Goal: Information Seeking & Learning: Learn about a topic

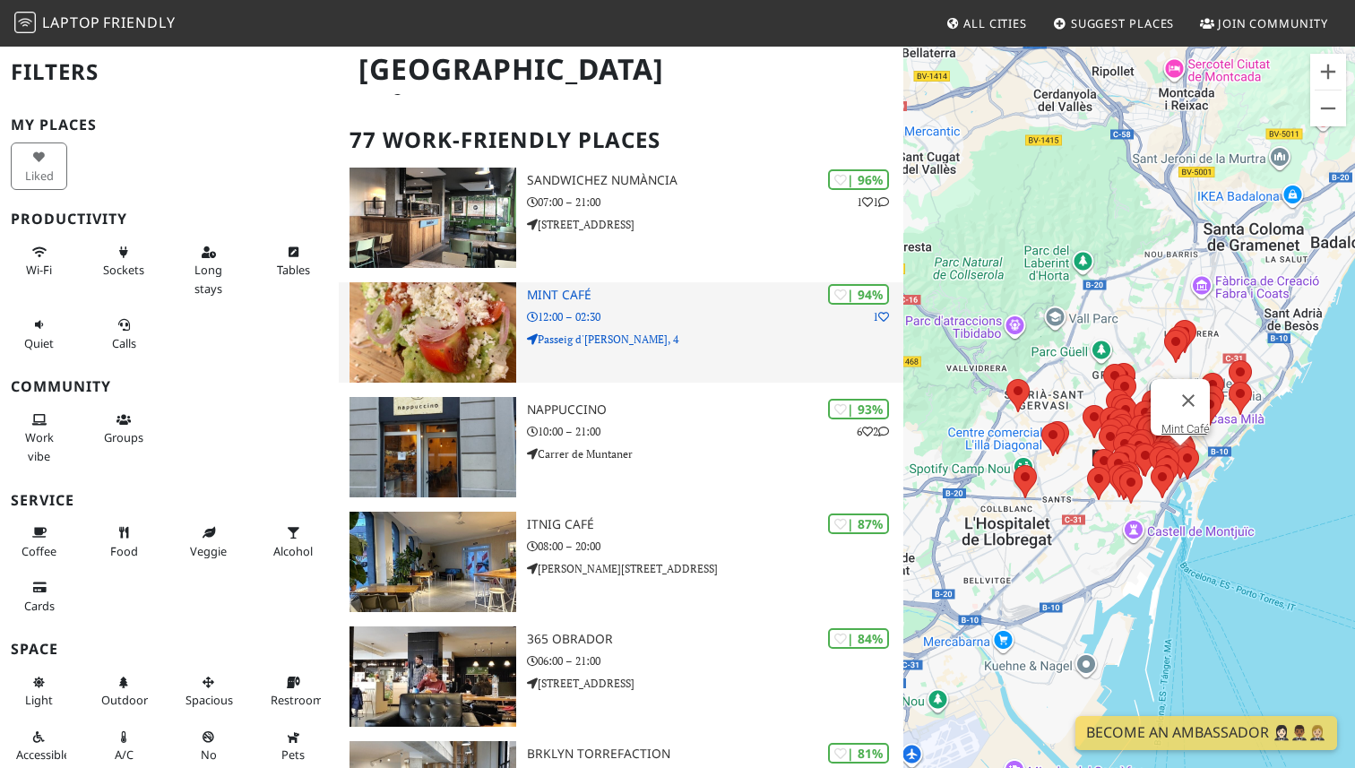
scroll to position [101, 0]
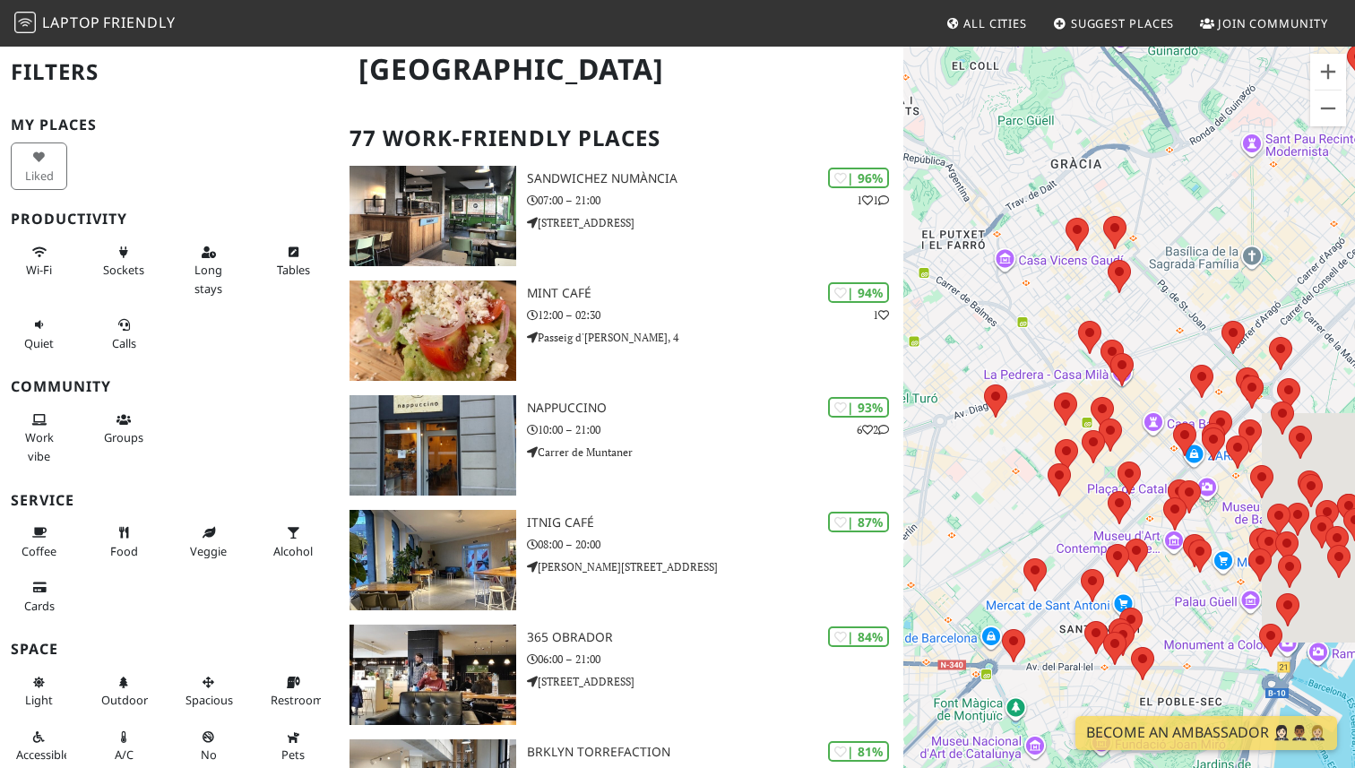
drag, startPoint x: 1082, startPoint y: 409, endPoint x: 935, endPoint y: 222, distance: 238.6
click at [935, 222] on div "To navigate, press the arrow keys." at bounding box center [1129, 429] width 452 height 768
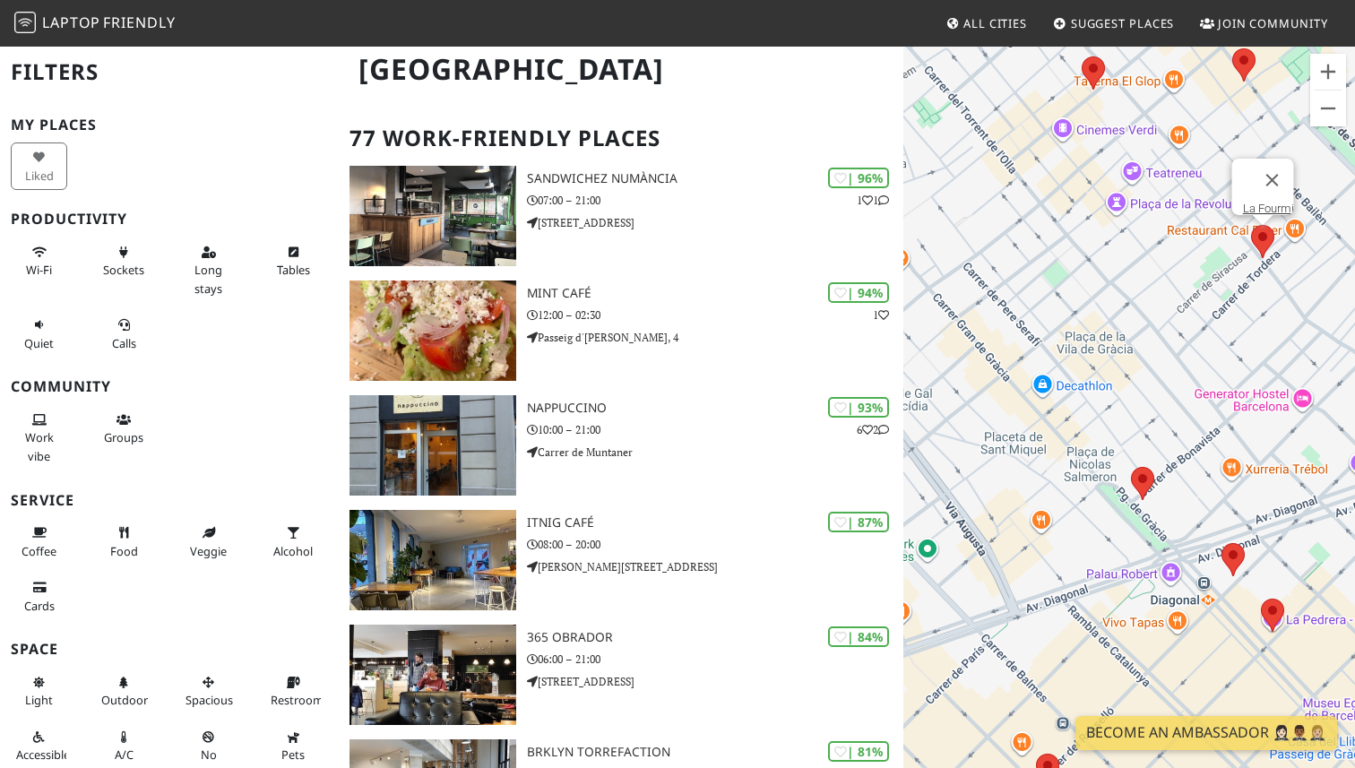
click at [1251, 225] on area at bounding box center [1251, 225] width 0 height 0
click at [1265, 202] on link "La Fourmi" at bounding box center [1268, 208] width 51 height 13
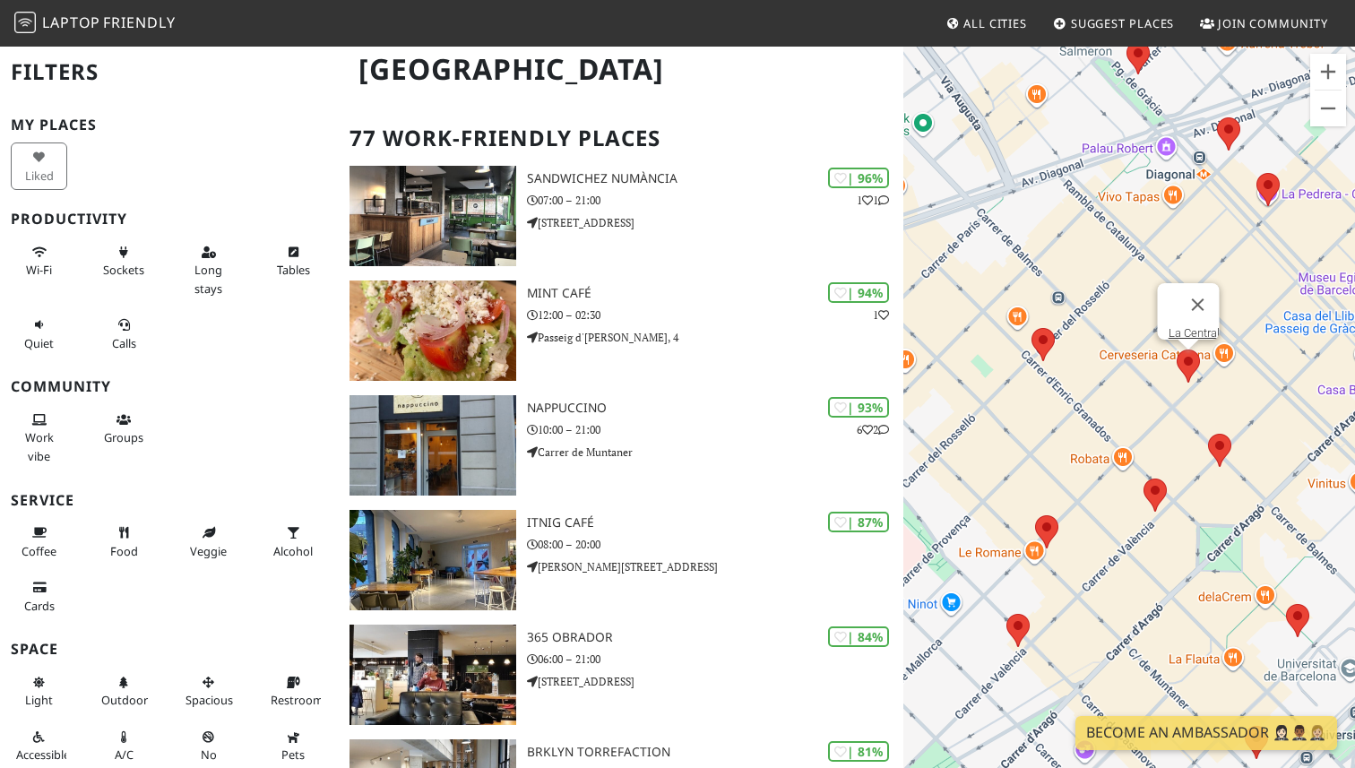
click at [1176, 349] on area at bounding box center [1176, 349] width 0 height 0
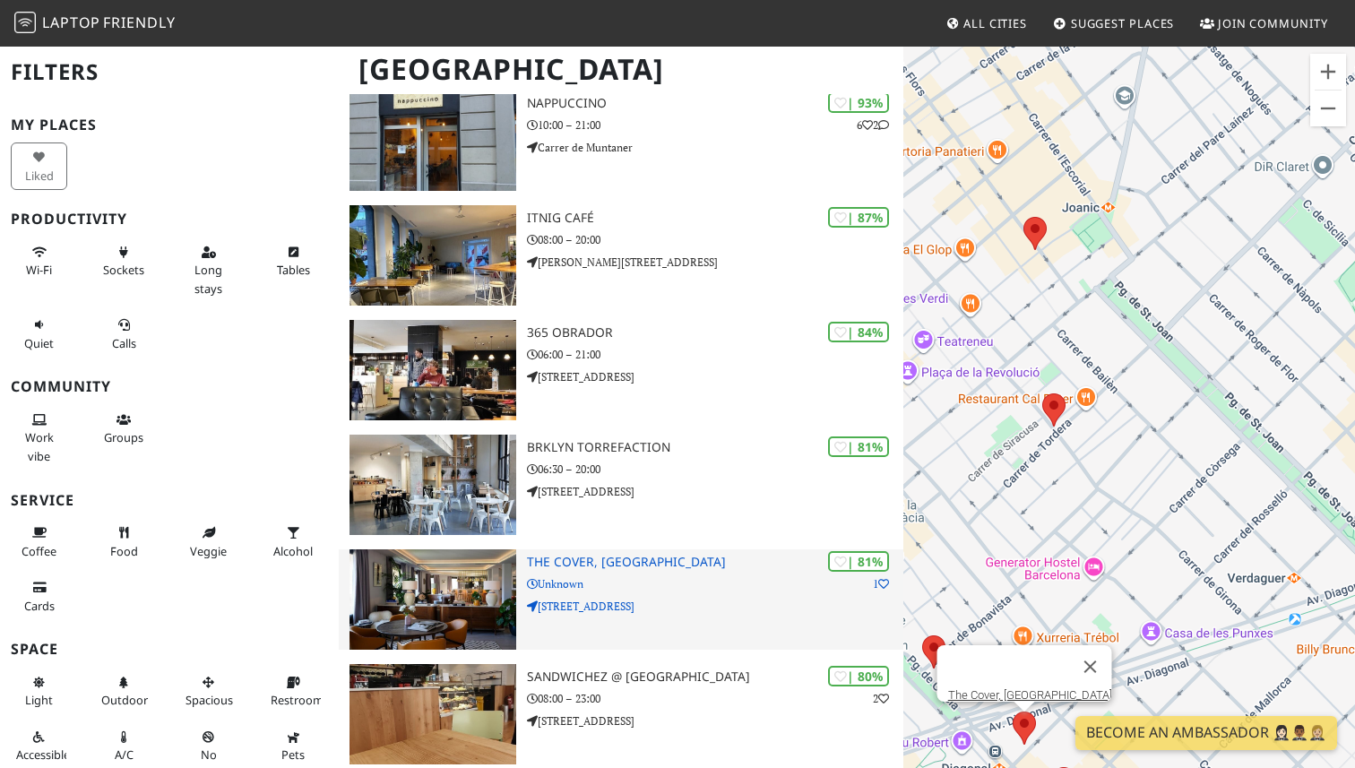
scroll to position [408, 0]
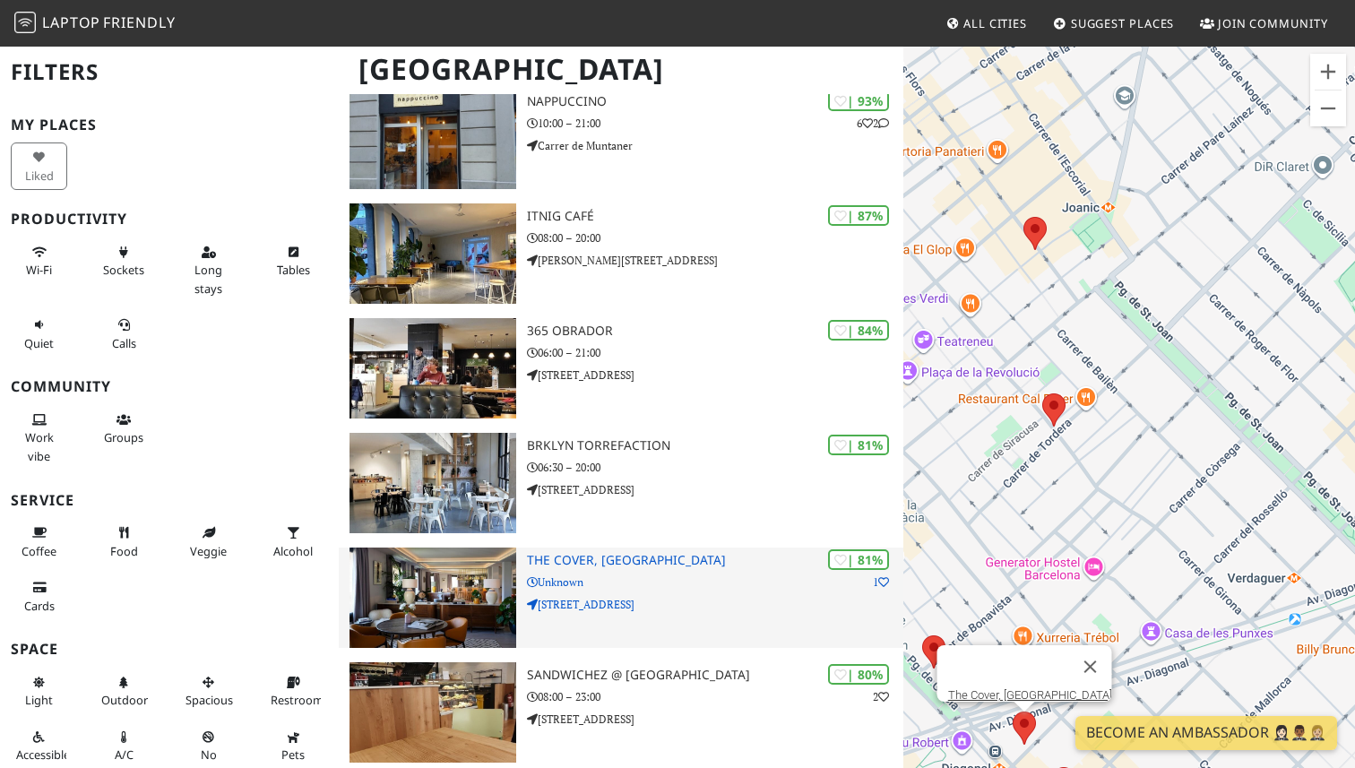
click at [604, 558] on h3 "The Cover, Barcelona" at bounding box center [715, 560] width 376 height 15
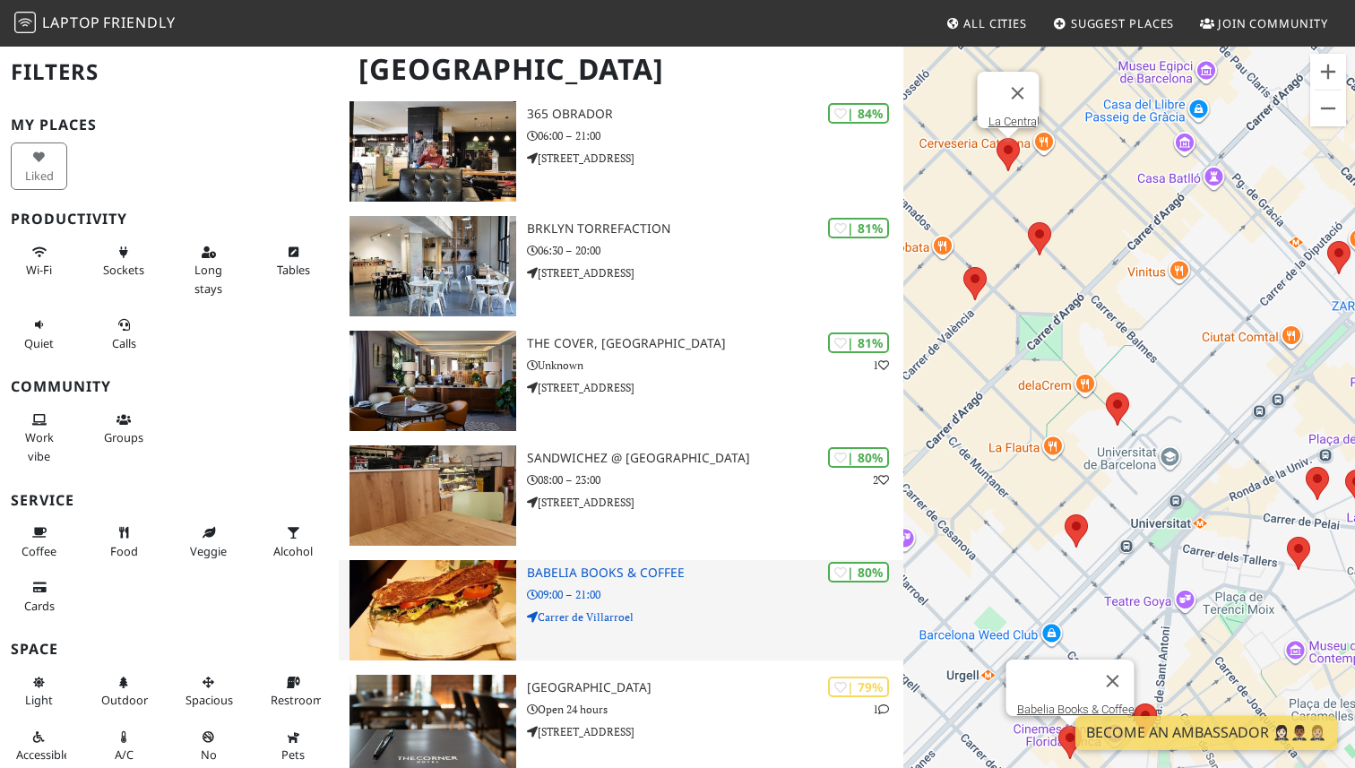
scroll to position [655, 0]
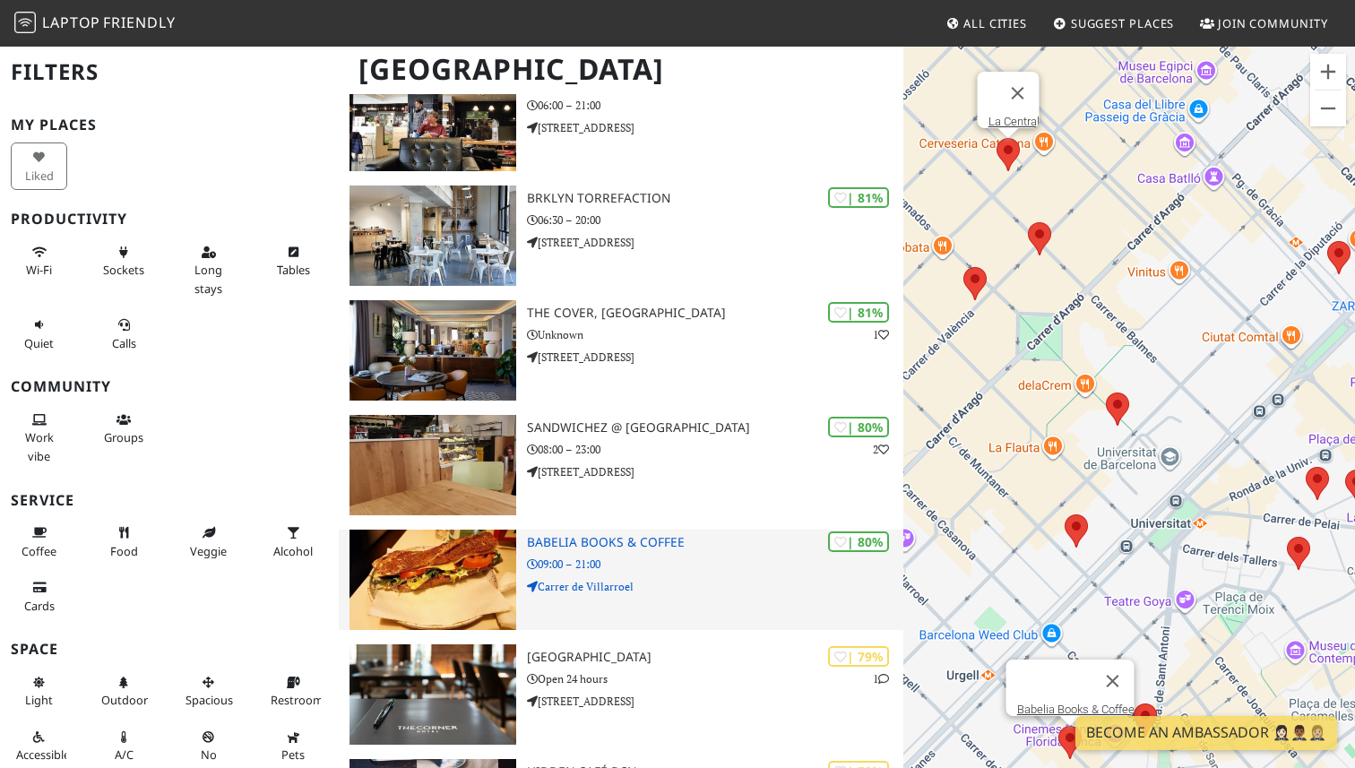
click at [592, 588] on p "Carrer de Villarroel" at bounding box center [715, 586] width 376 height 17
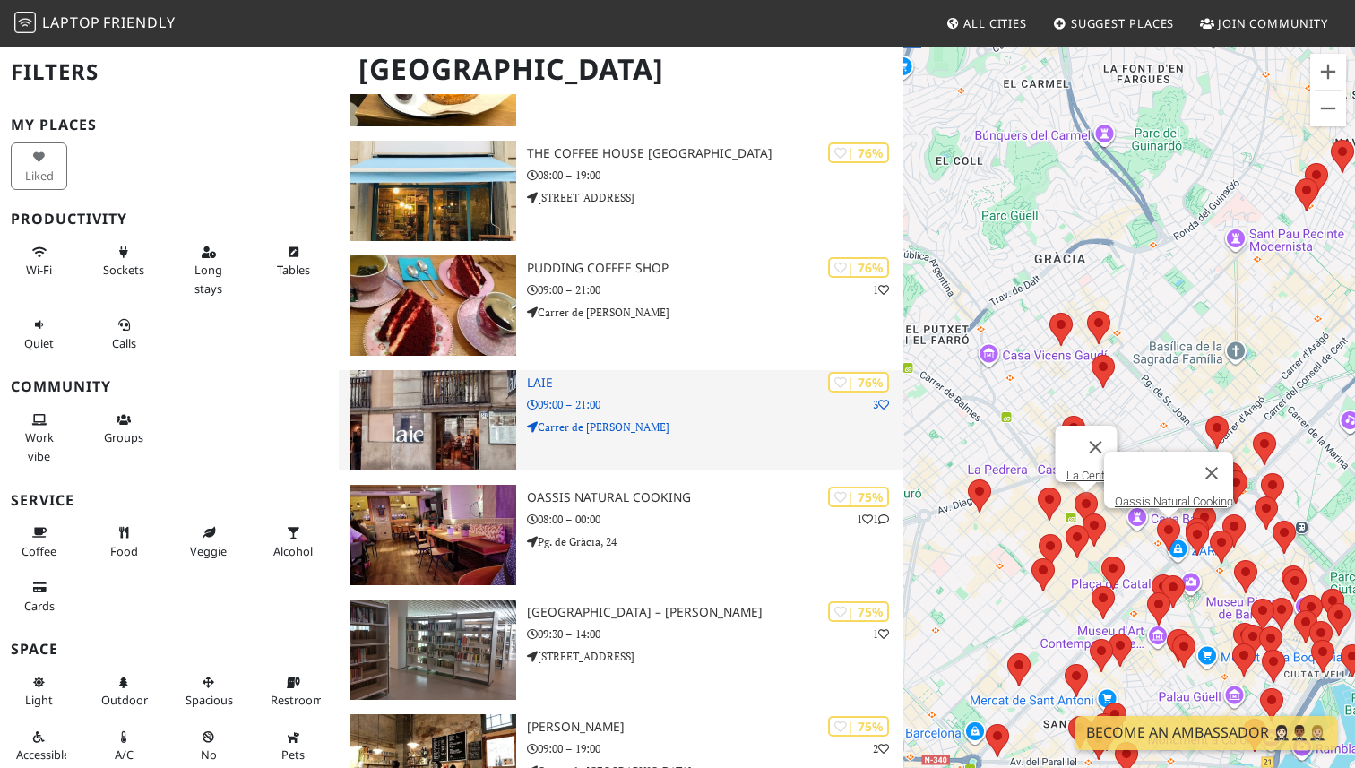
scroll to position [2081, 0]
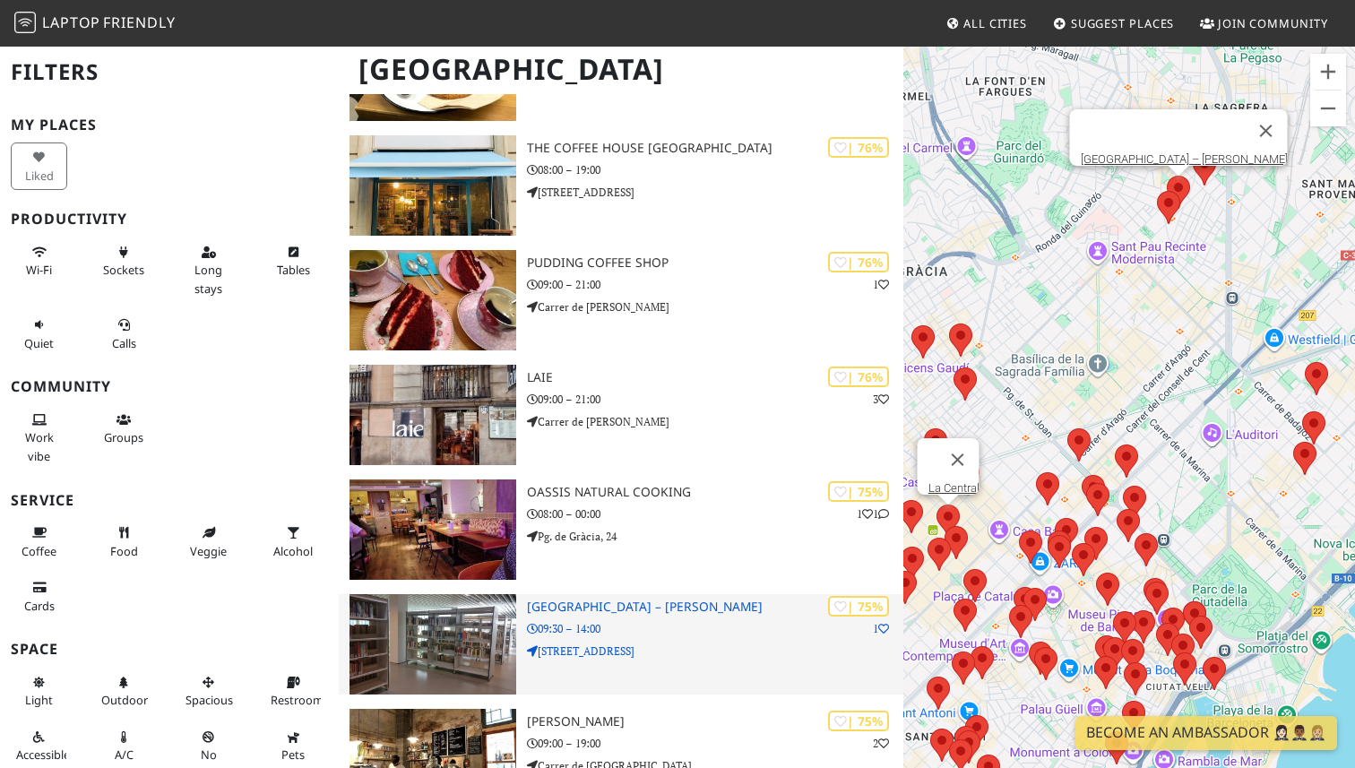
click at [715, 624] on p "09:30 – 14:00" at bounding box center [715, 628] width 376 height 17
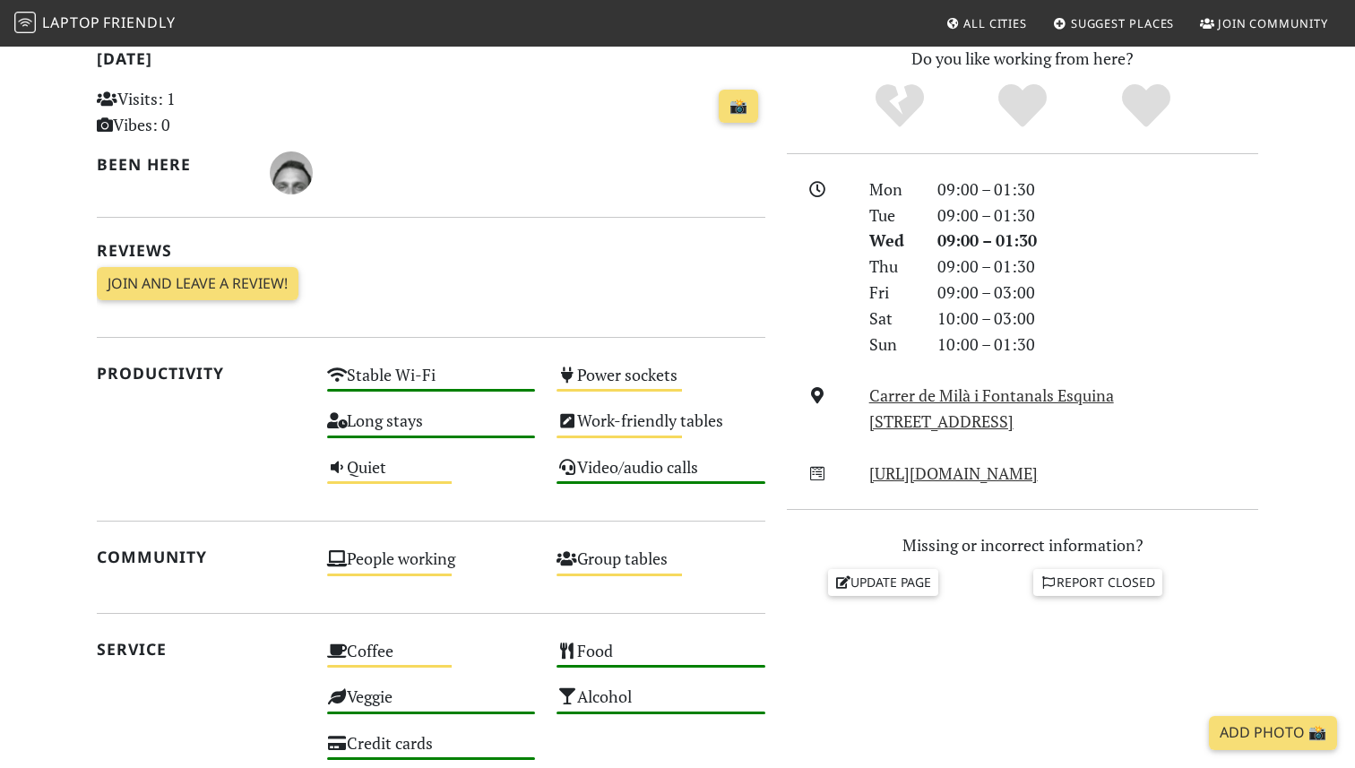
scroll to position [397, 0]
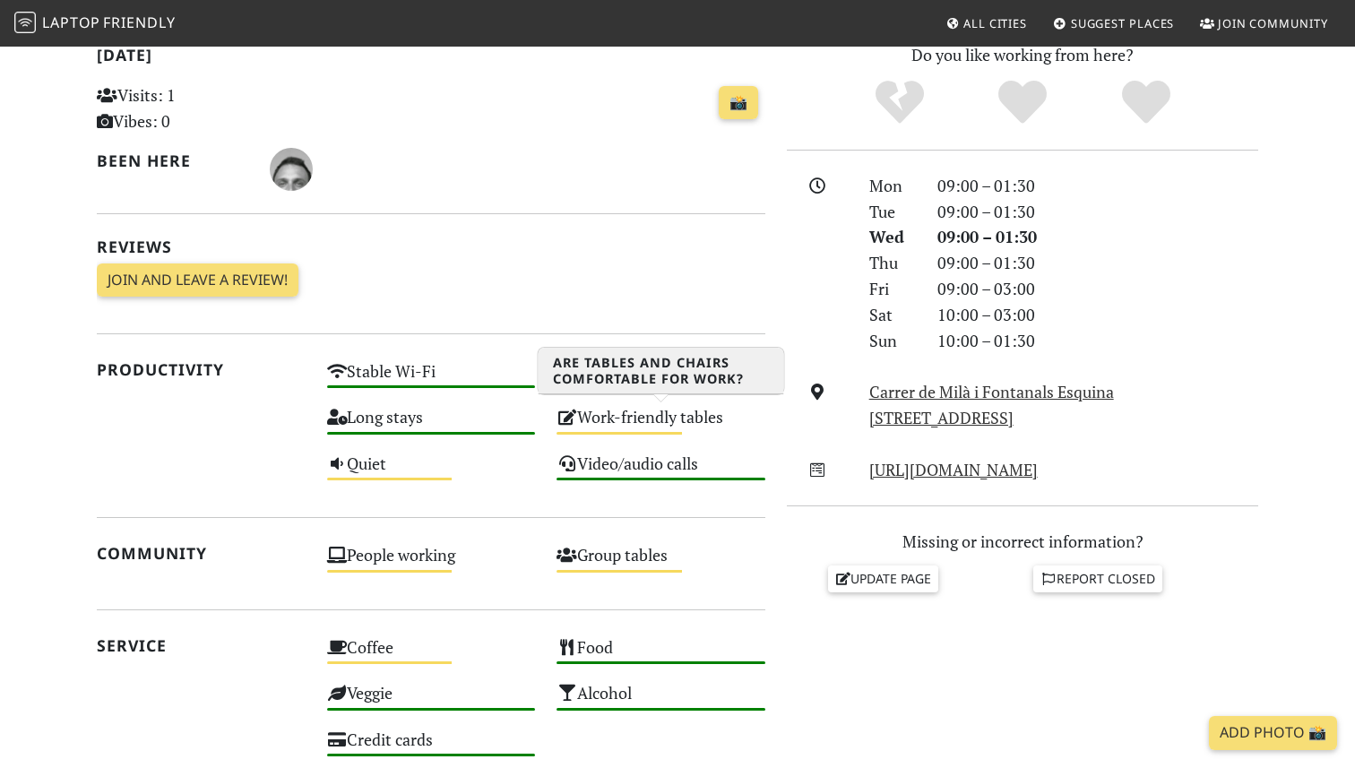
click at [23, 435] on section "Today Visits: 1 Vibes: 0 📸 Been here Reviews Join and leave a review! Join and …" at bounding box center [677, 581] width 1355 height 1120
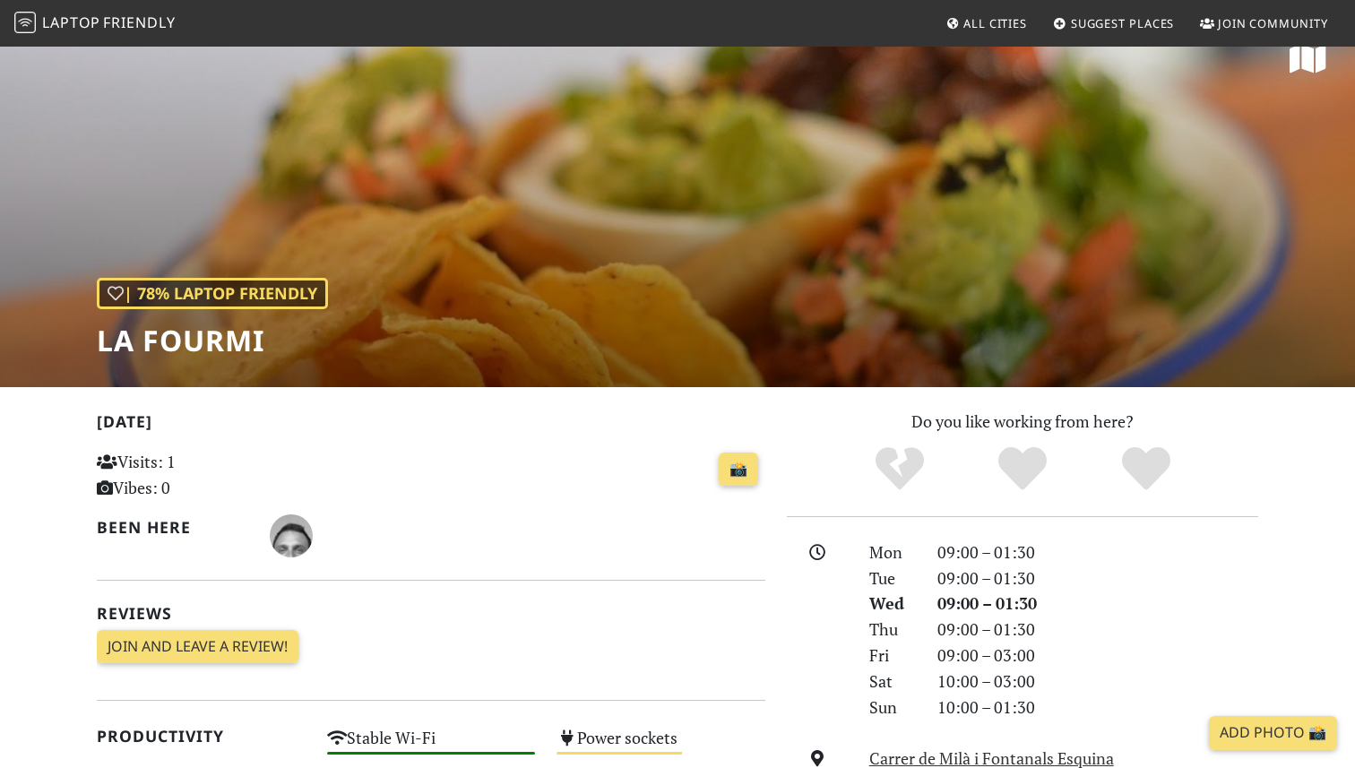
scroll to position [0, 0]
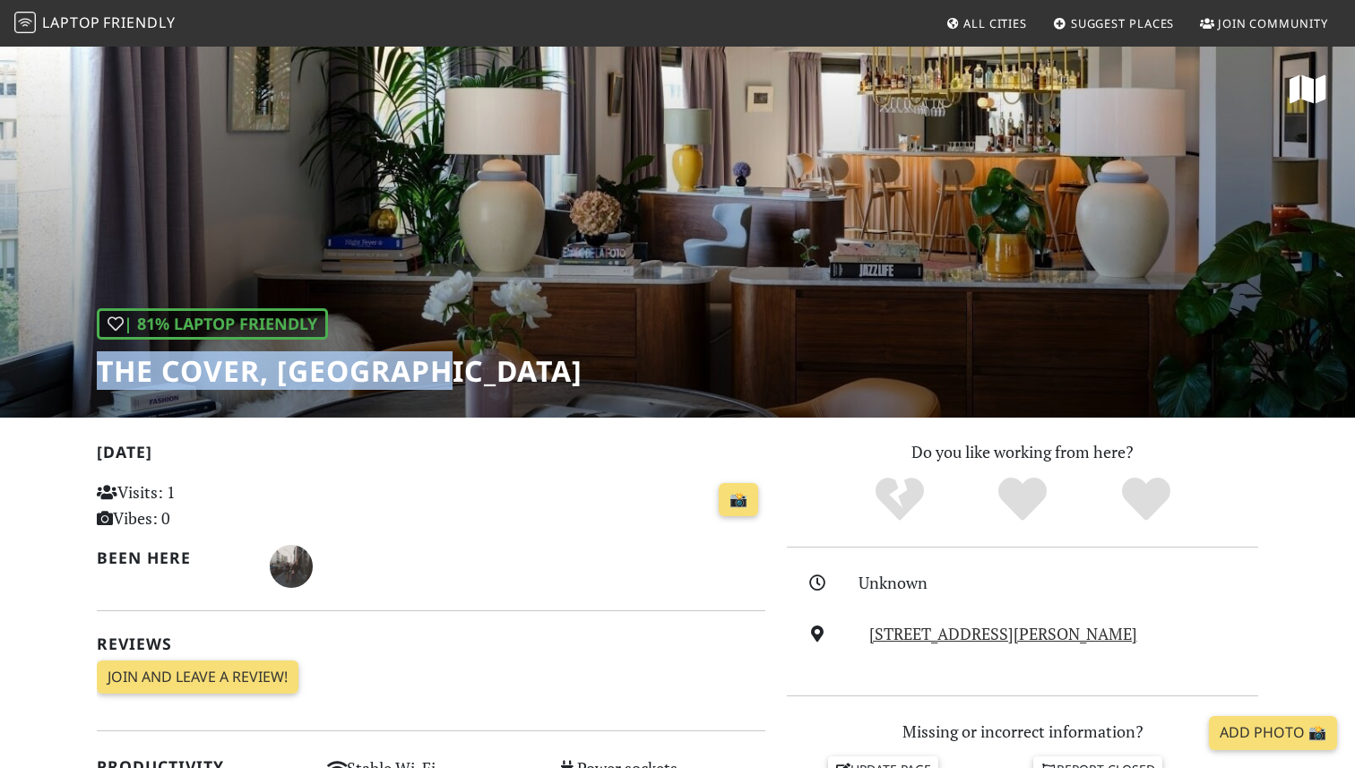
drag, startPoint x: 475, startPoint y: 370, endPoint x: 76, endPoint y: 383, distance: 398.9
click at [76, 383] on div "| 81% Laptop Friendly The Cover, Barcelona" at bounding box center [677, 231] width 1355 height 373
copy h1 "The Cover, Barcelona"
click at [936, 638] on link "C/ del Rosselló, 265, 08008, Barcelona" at bounding box center [1003, 634] width 268 height 22
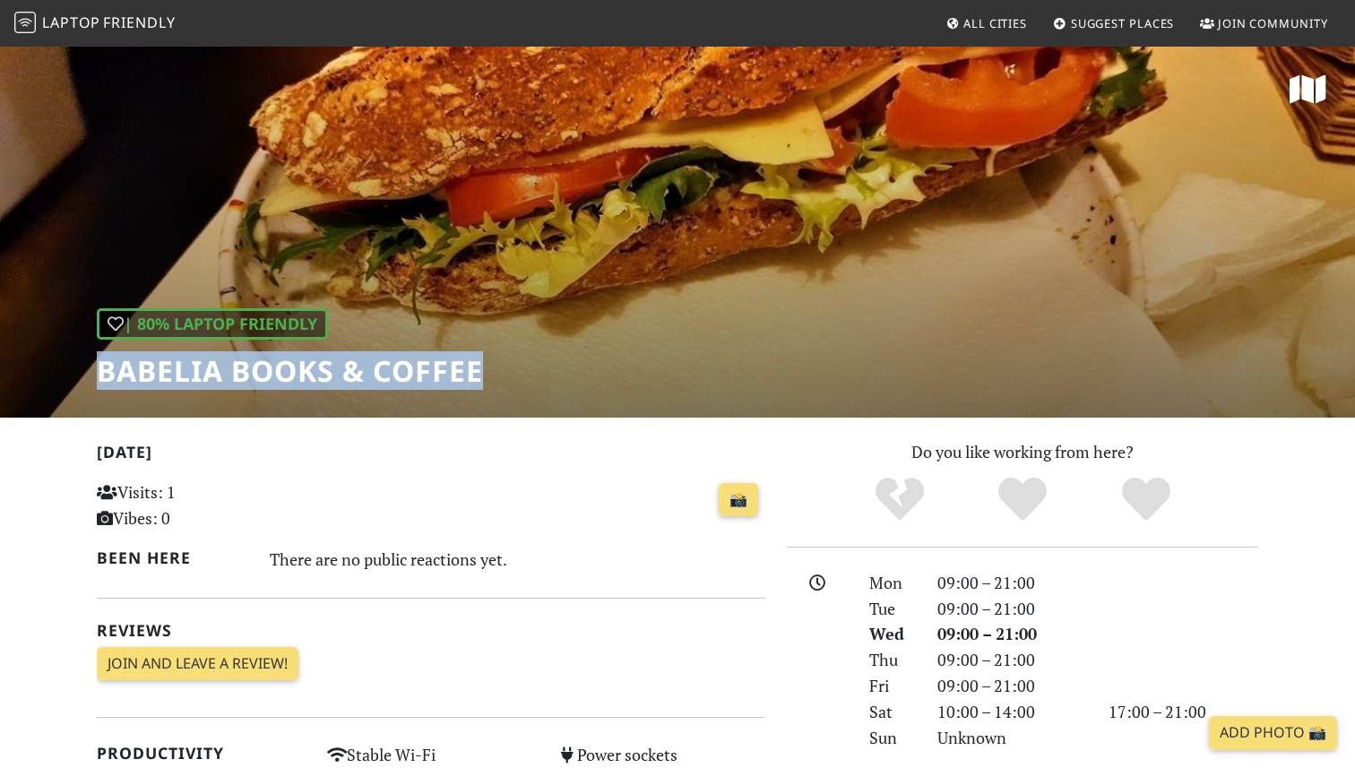
drag, startPoint x: 517, startPoint y: 392, endPoint x: 93, endPoint y: 375, distance: 424.1
click at [93, 375] on div "| 80% Laptop Friendly Babelia Books & Coffee" at bounding box center [677, 231] width 1355 height 373
copy h1 "Babelia Books & Coffee"
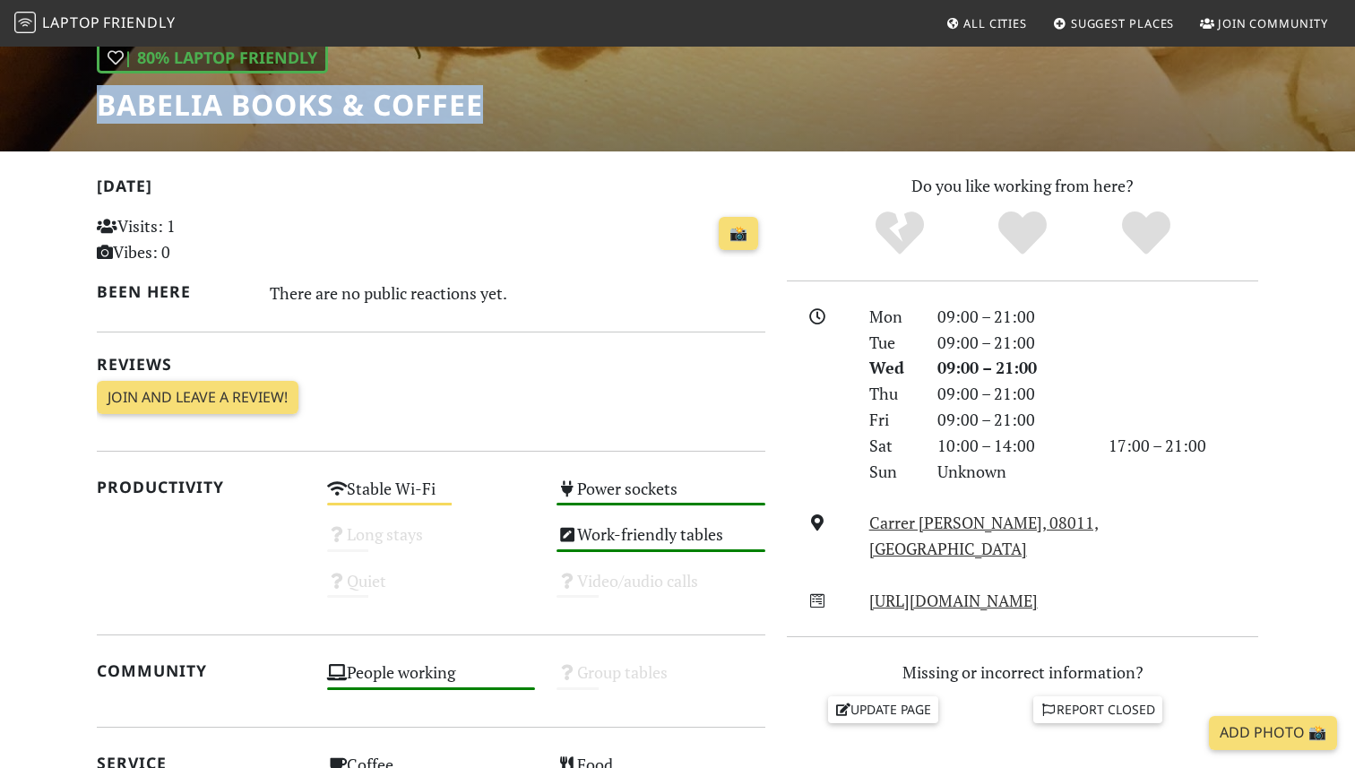
scroll to position [282, 0]
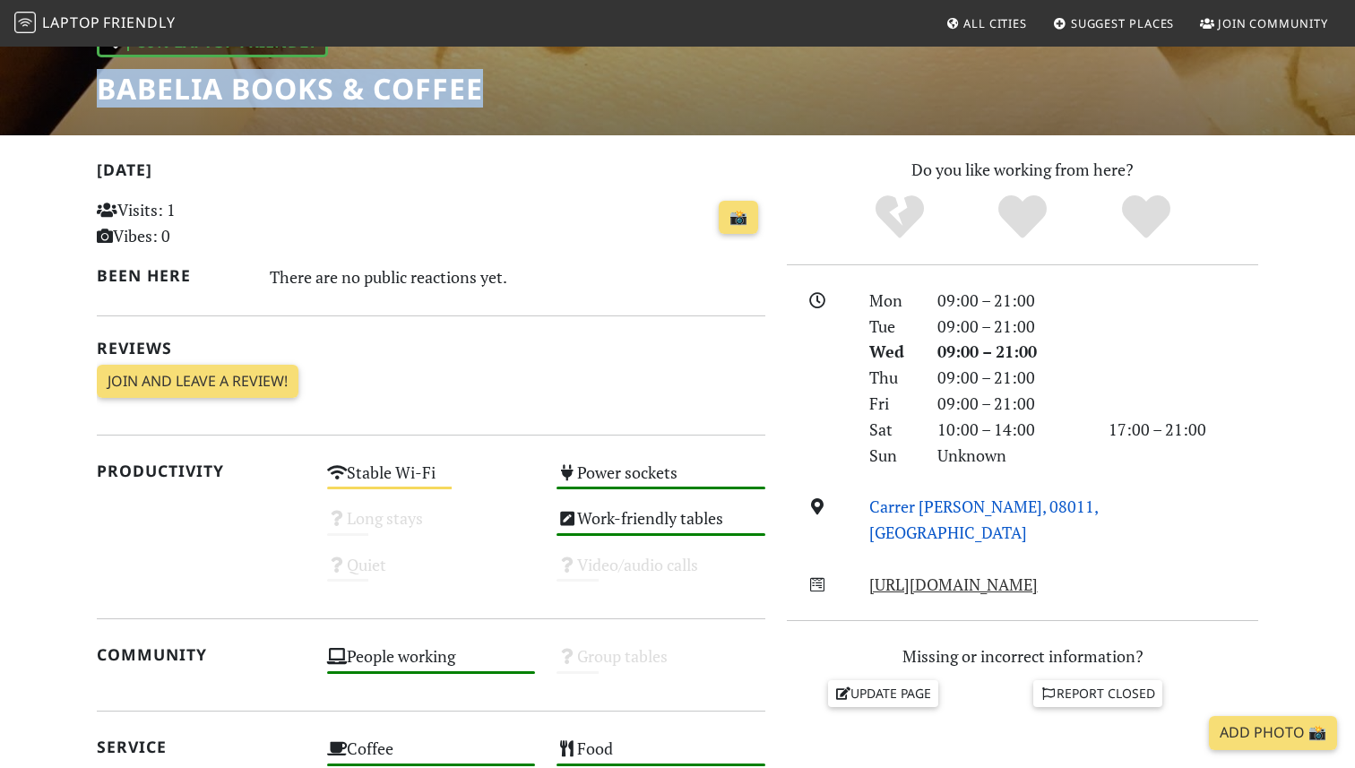
click at [909, 498] on link "Carrer de Villarroel, 08011, Barcelona" at bounding box center [983, 518] width 229 height 47
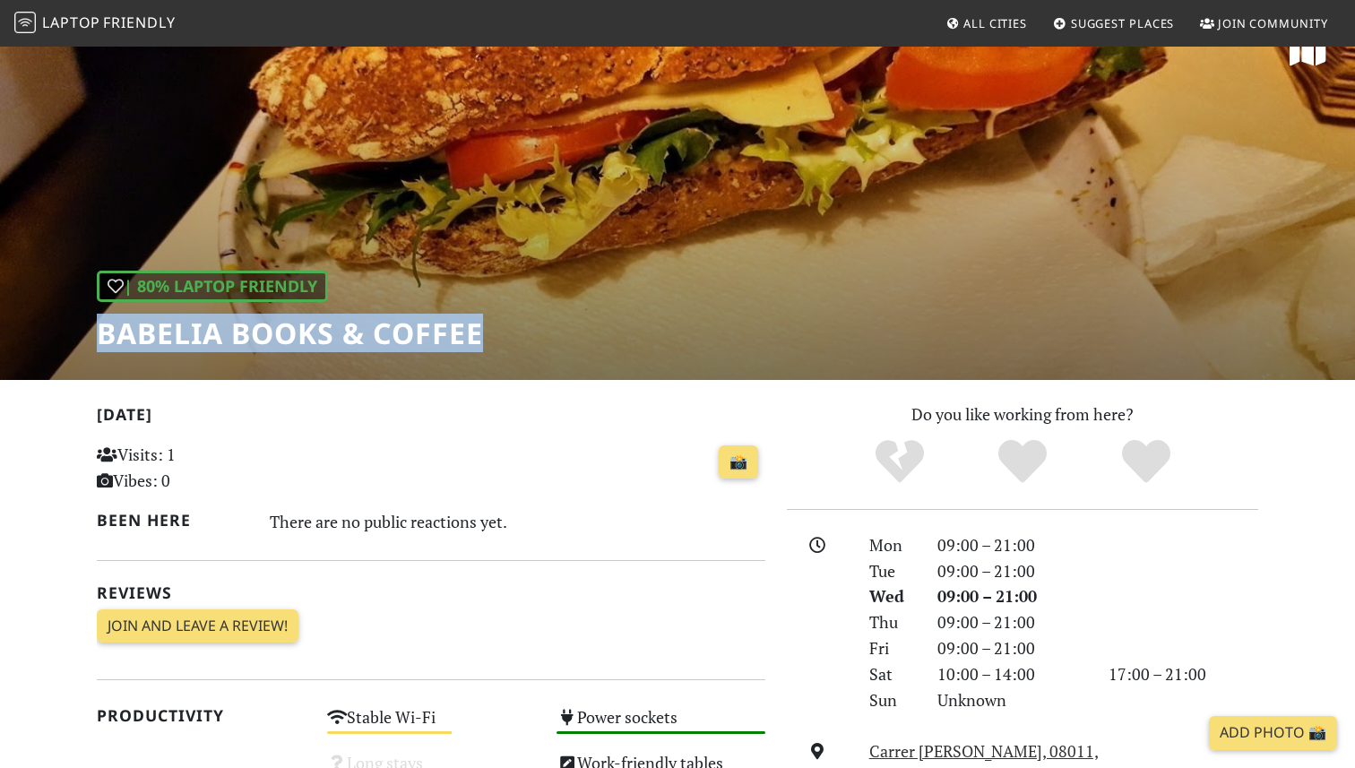
scroll to position [40, 0]
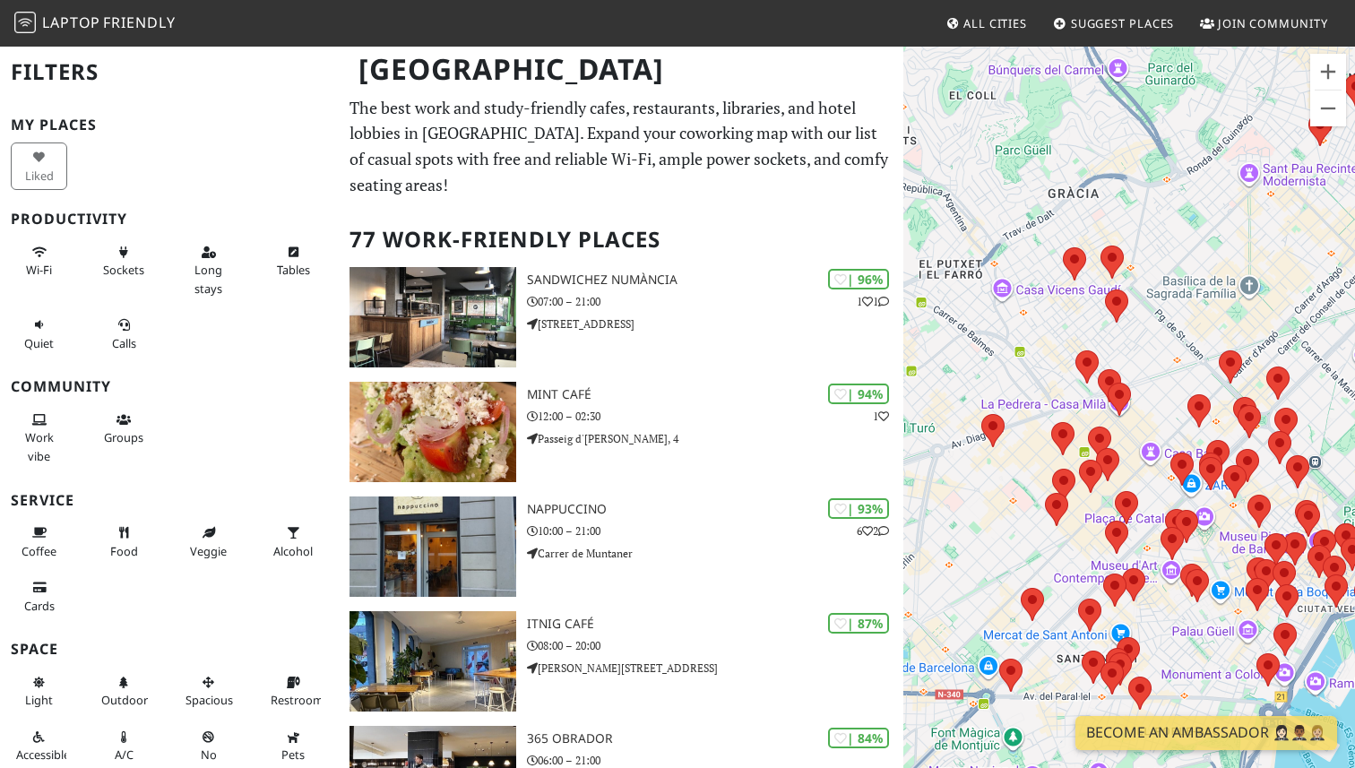
drag, startPoint x: 1090, startPoint y: 500, endPoint x: 942, endPoint y: 342, distance: 216.2
click at [942, 342] on div "To navigate, press the arrow keys." at bounding box center [1129, 429] width 452 height 768
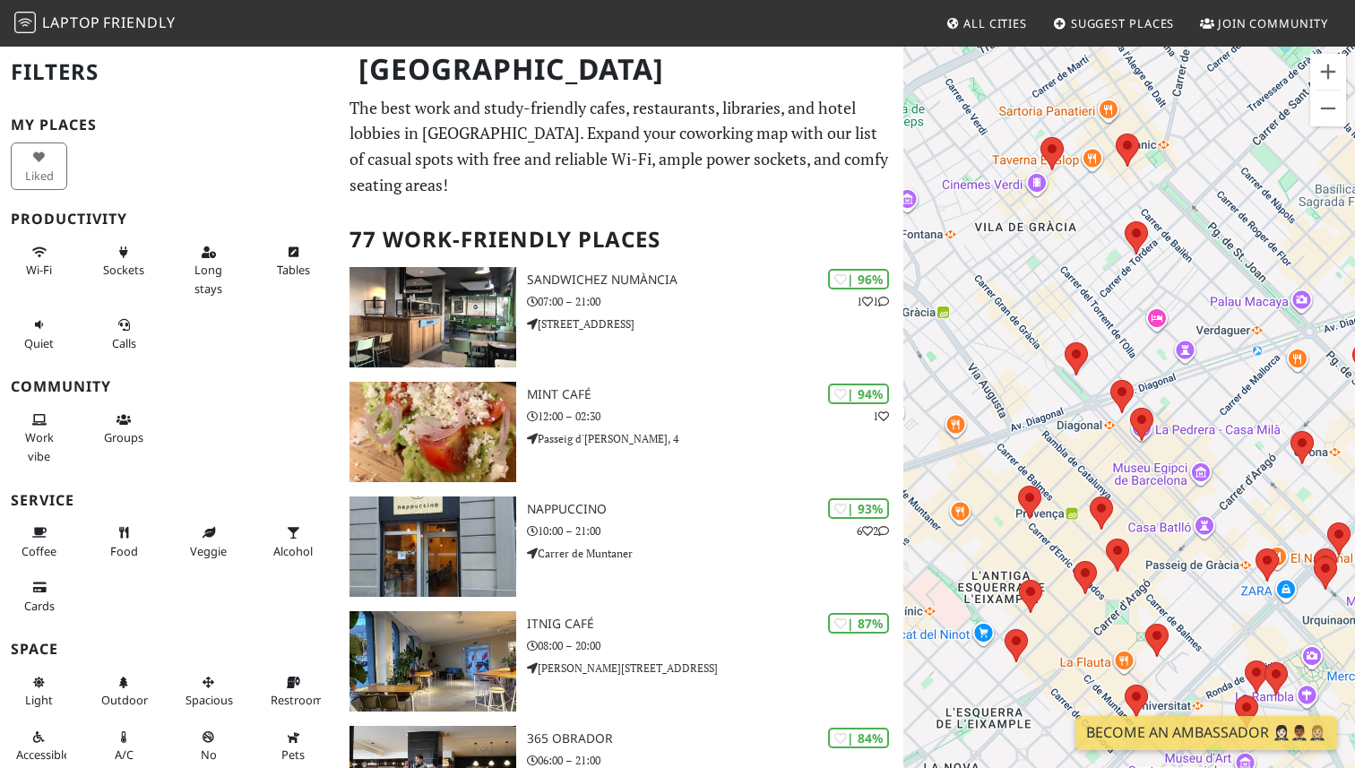
drag, startPoint x: 1037, startPoint y: 193, endPoint x: 1353, endPoint y: 259, distance: 323.2
click at [1354, 259] on div "To navigate, press the arrow keys." at bounding box center [1129, 429] width 452 height 768
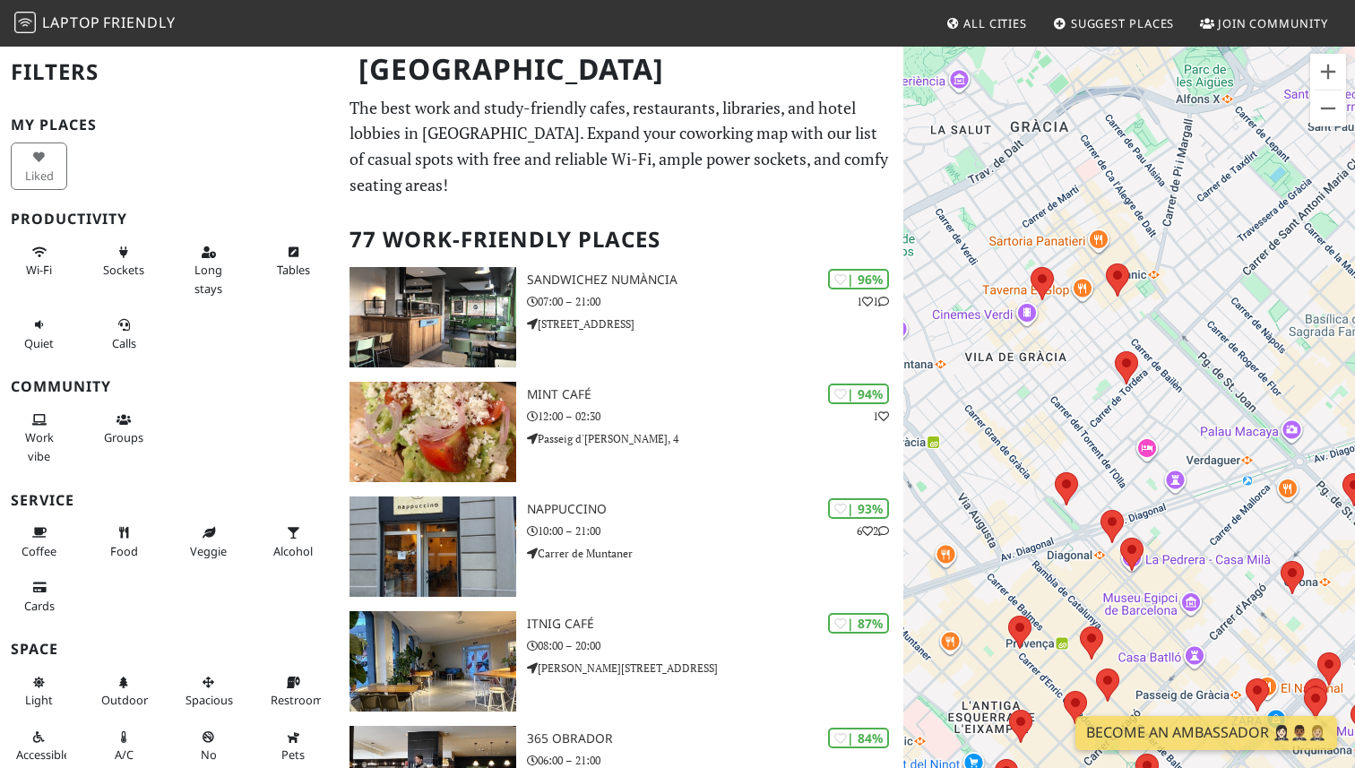
drag, startPoint x: 1114, startPoint y: 238, endPoint x: 1098, endPoint y: 376, distance: 138.8
click at [1101, 376] on div "To navigate, press the arrow keys." at bounding box center [1129, 429] width 452 height 768
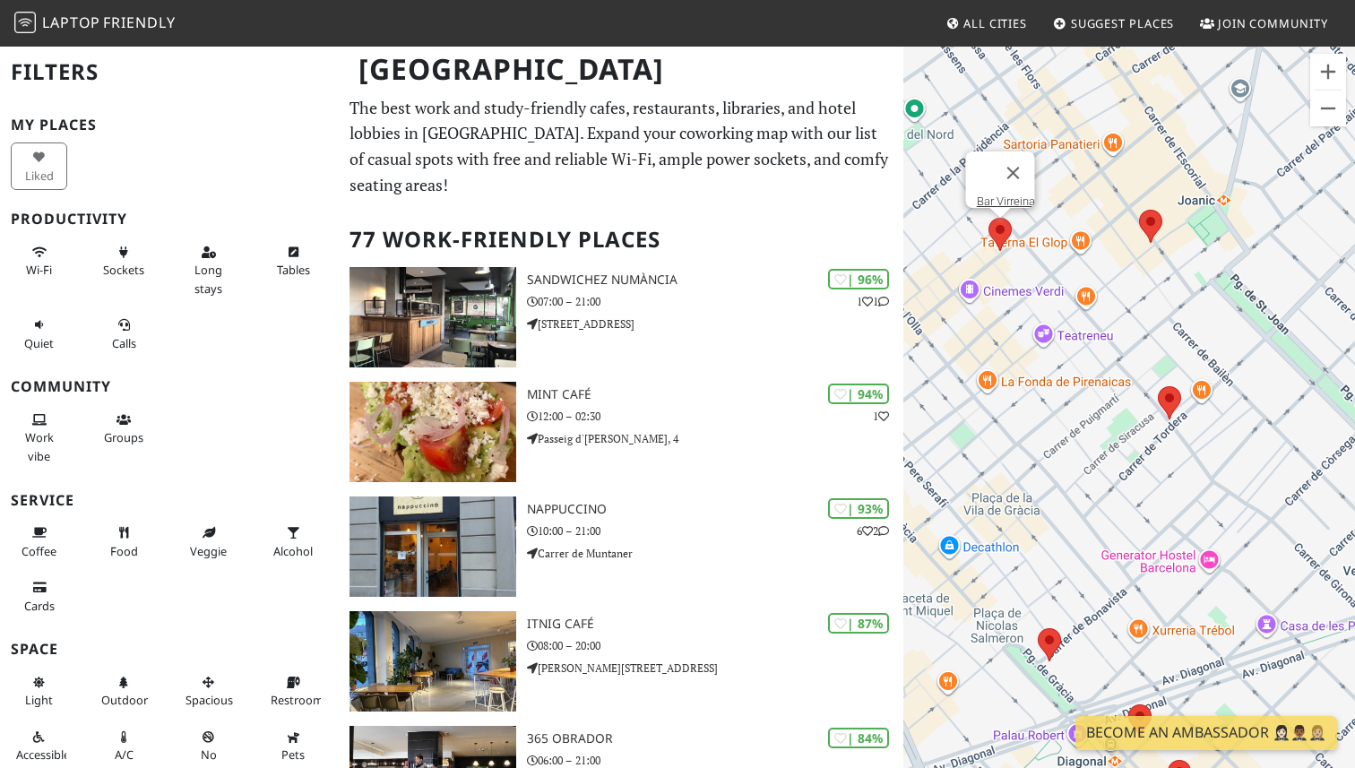
click at [988, 218] on area at bounding box center [988, 218] width 0 height 0
click at [993, 194] on link "Bar Virreina" at bounding box center [1006, 200] width 58 height 13
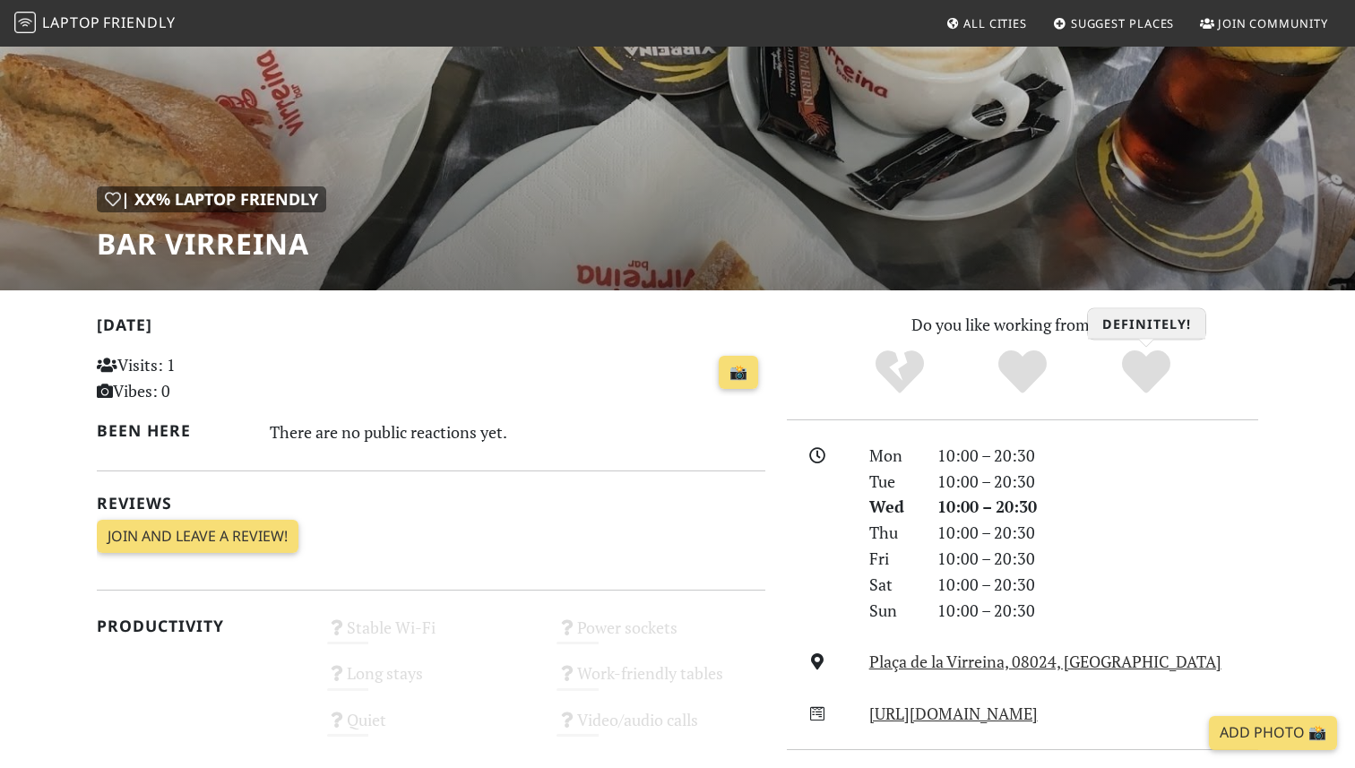
scroll to position [131, 0]
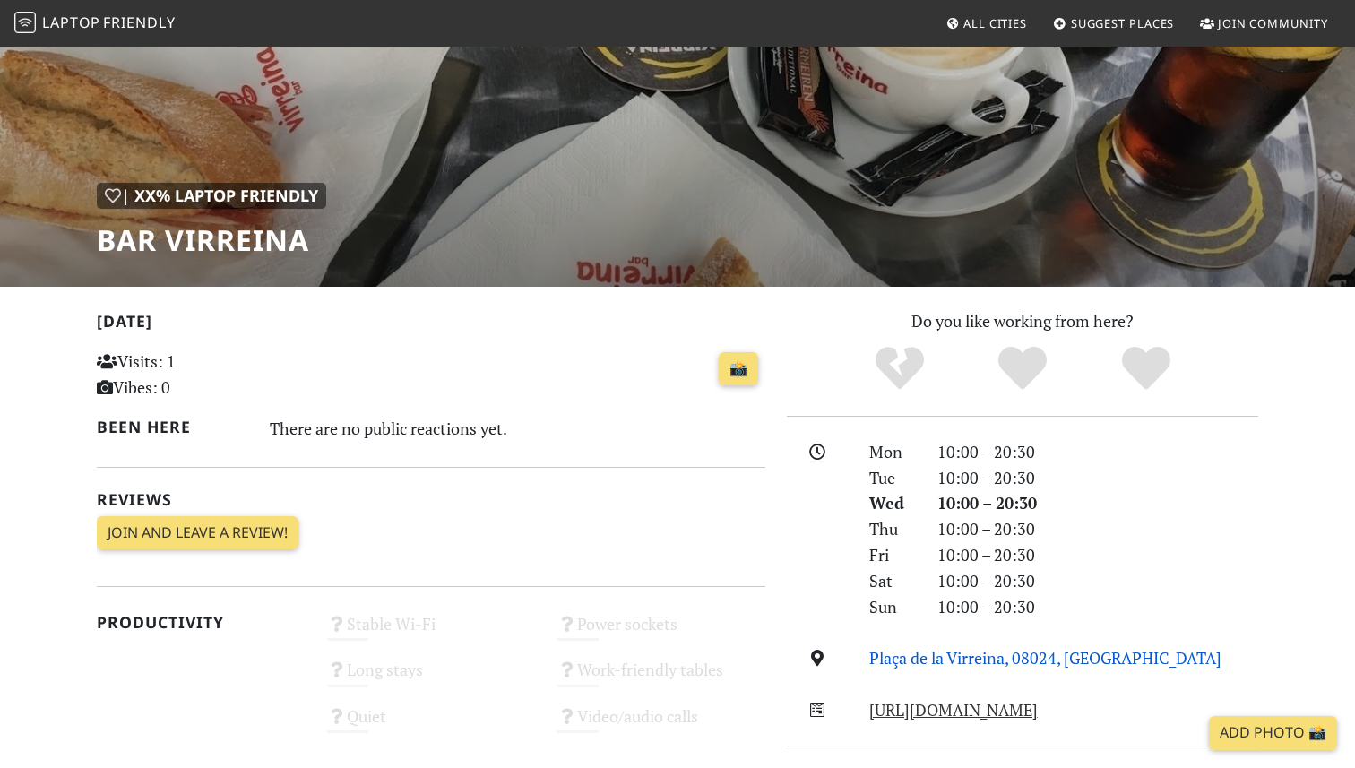
click at [967, 658] on link "Plaça de la Virreina, 08024, [GEOGRAPHIC_DATA]" at bounding box center [1045, 658] width 352 height 22
